Goal: Navigation & Orientation: Understand site structure

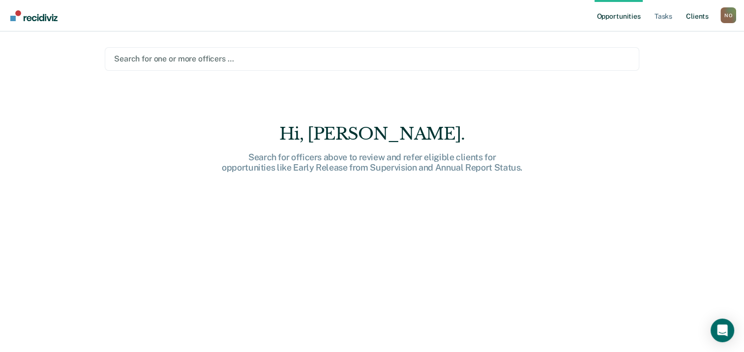
click at [697, 18] on link "Client s" at bounding box center [697, 15] width 27 height 31
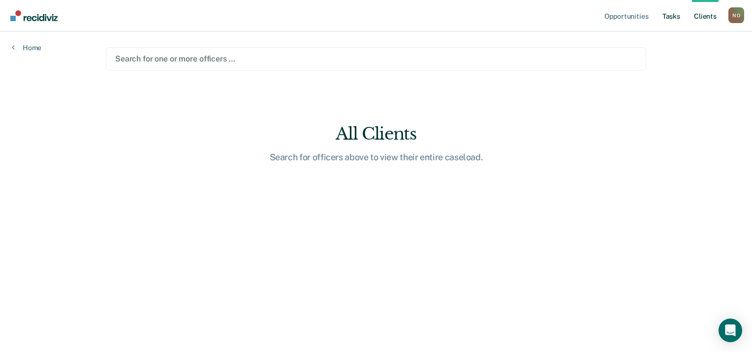
click at [671, 16] on link "Tasks" at bounding box center [671, 15] width 22 height 31
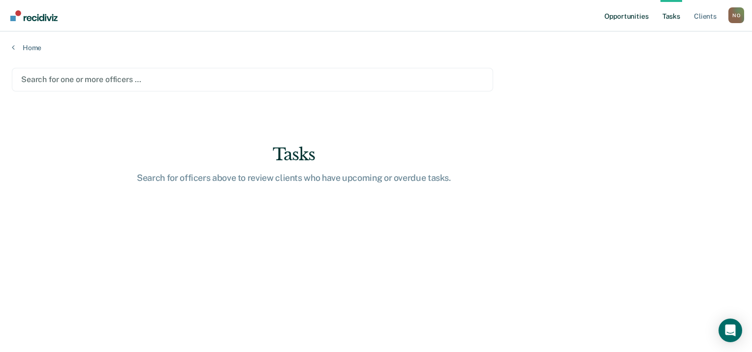
click at [628, 19] on link "Opportunities" at bounding box center [626, 15] width 48 height 31
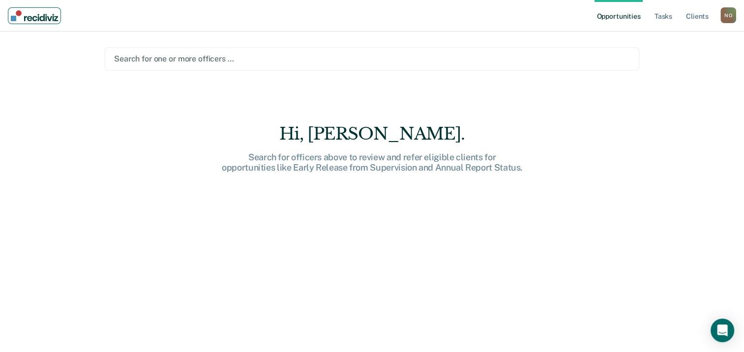
click at [33, 16] on img "Main navigation" at bounding box center [34, 15] width 47 height 11
click at [696, 18] on link "Client s" at bounding box center [697, 15] width 27 height 31
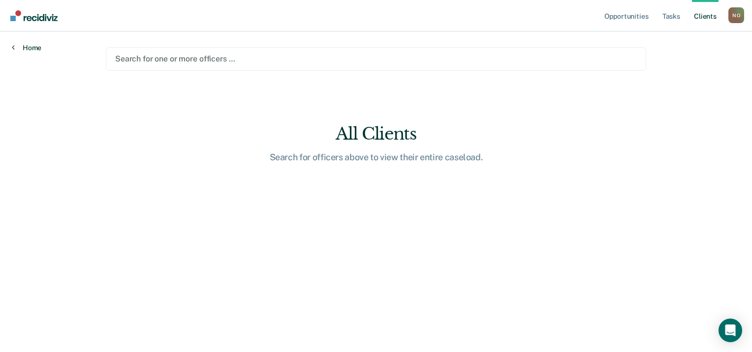
click at [33, 46] on link "Home" at bounding box center [27, 47] width 30 height 9
